Goal: Find specific page/section: Find specific page/section

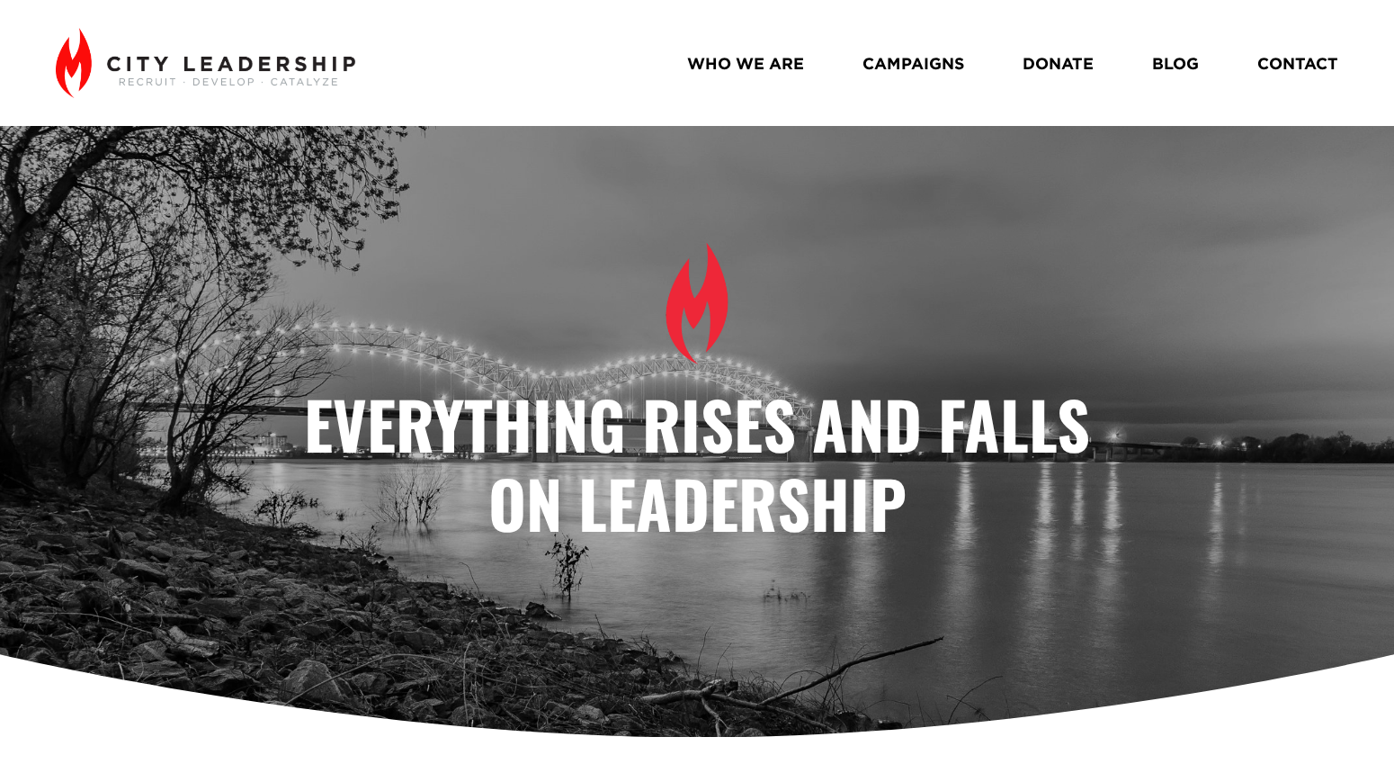
click at [756, 64] on link "WHO WE ARE" at bounding box center [745, 63] width 117 height 32
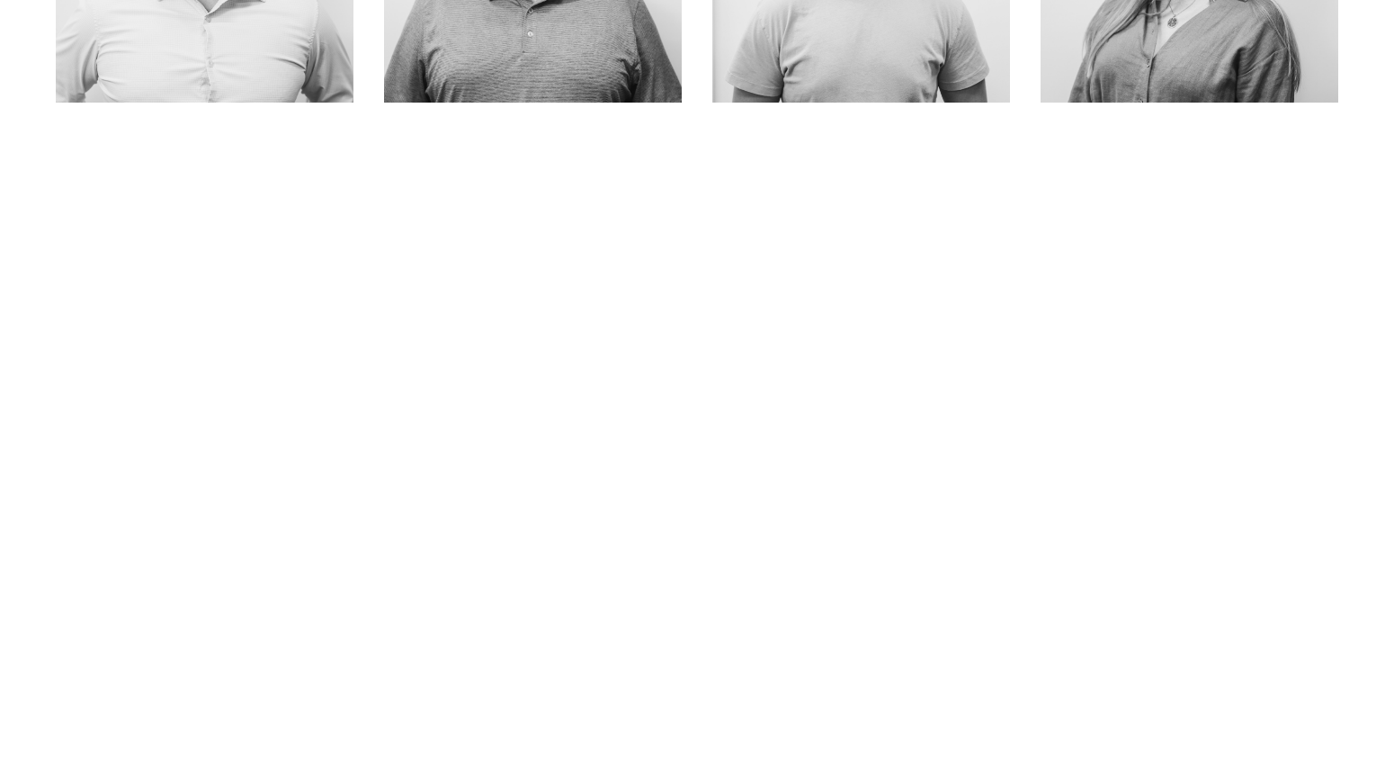
scroll to position [1154, 0]
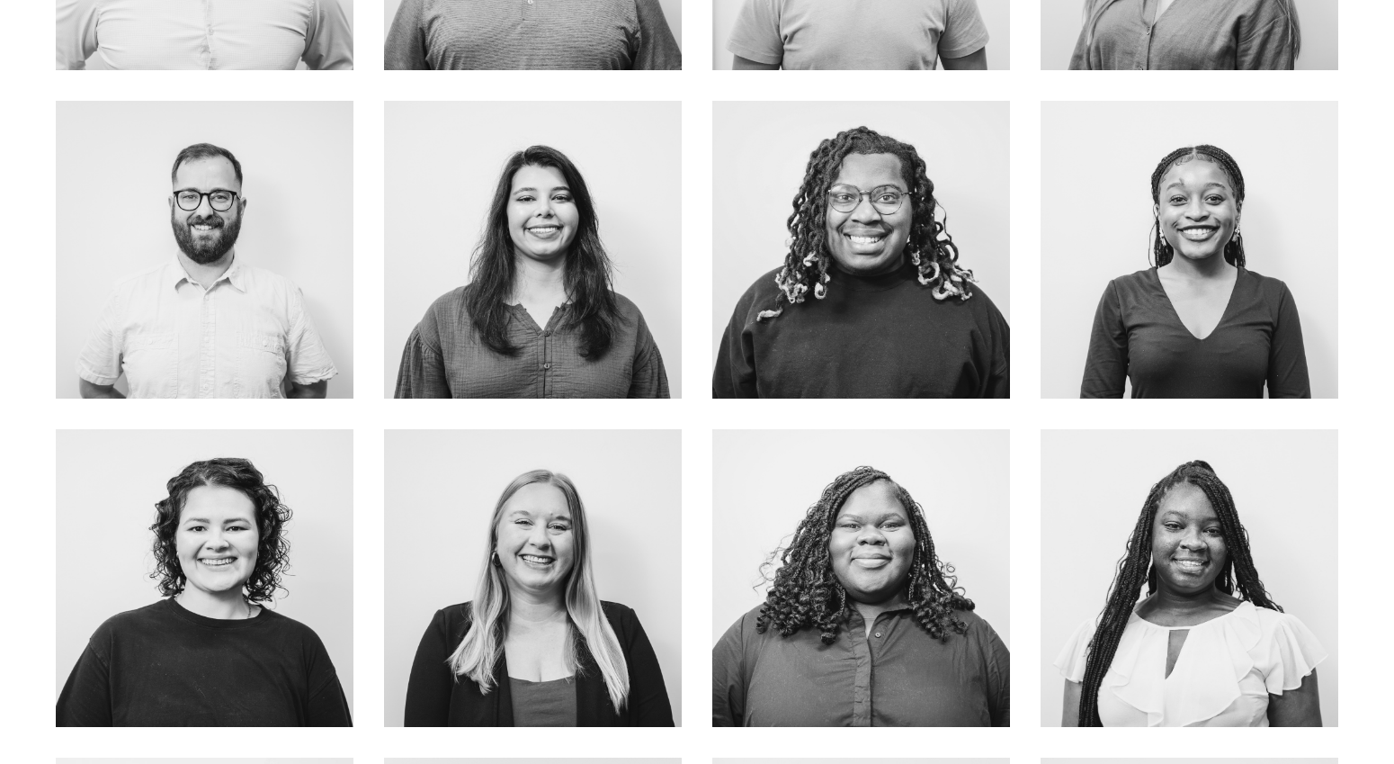
click at [529, 595] on link "about me" at bounding box center [533, 619] width 143 height 48
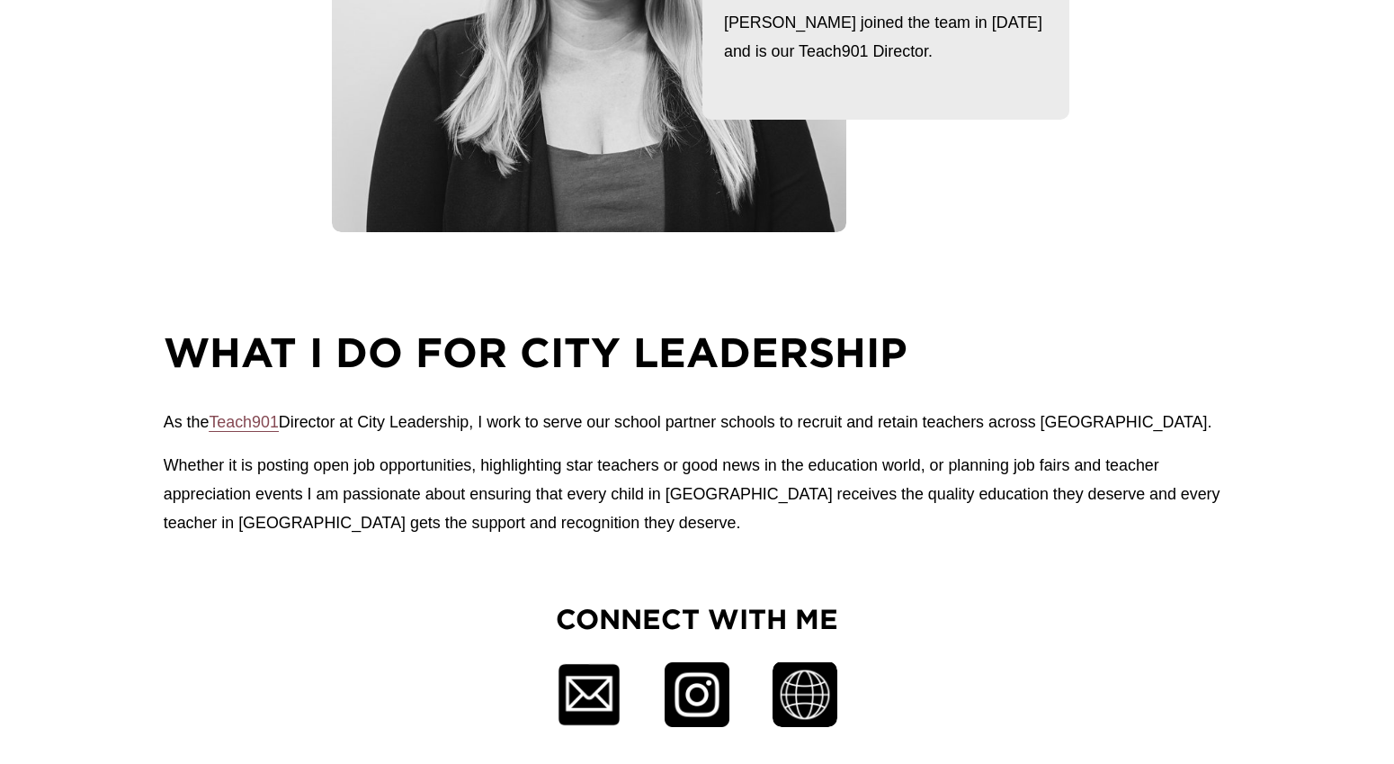
scroll to position [560, 0]
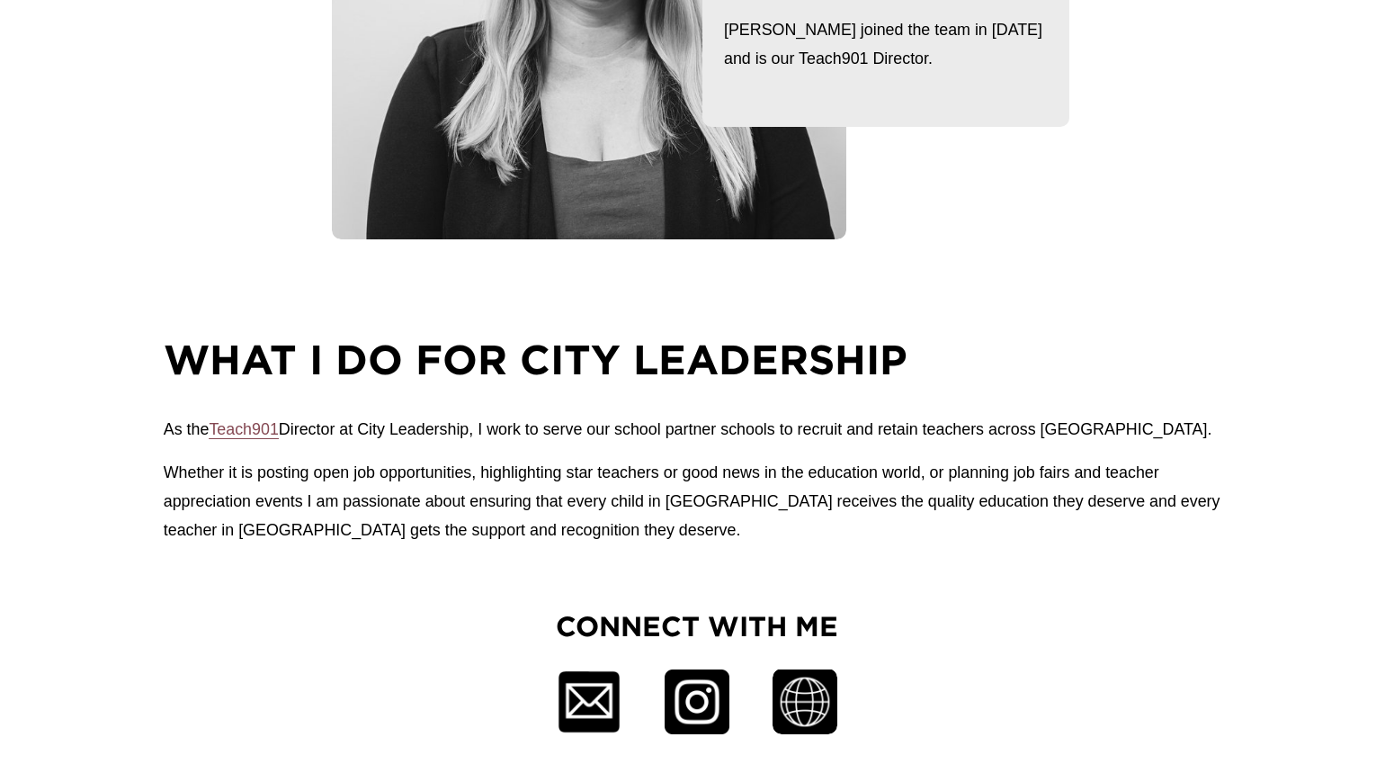
click at [231, 425] on span "Teach901" at bounding box center [243, 429] width 69 height 18
